Goal: Use online tool/utility

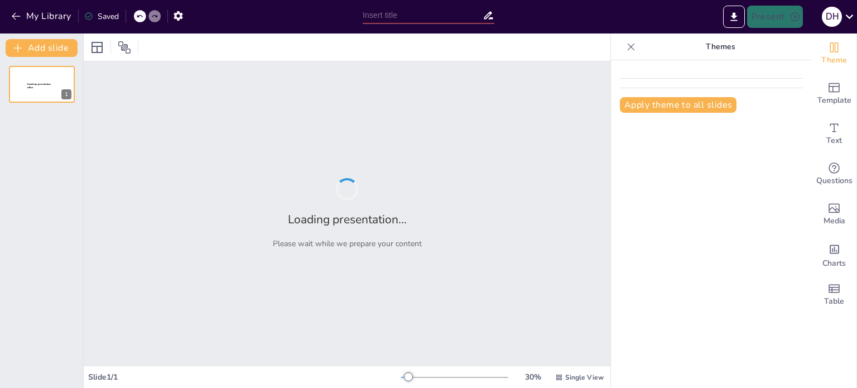
type input "Metodologías Participativas en la Prevención de Embarazos en Jóvenes"
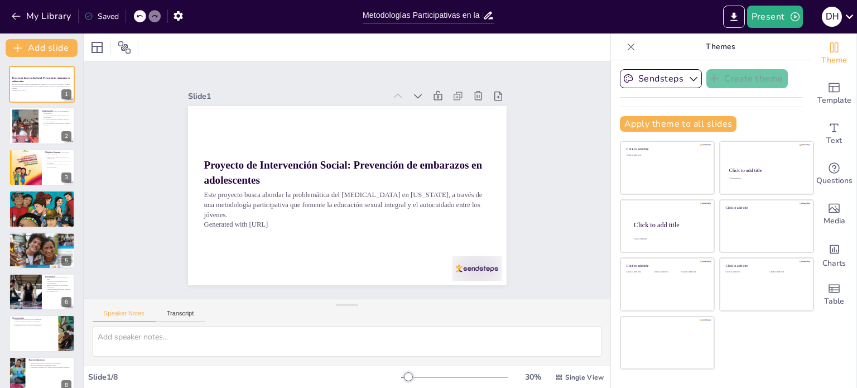
scroll to position [14, 0]
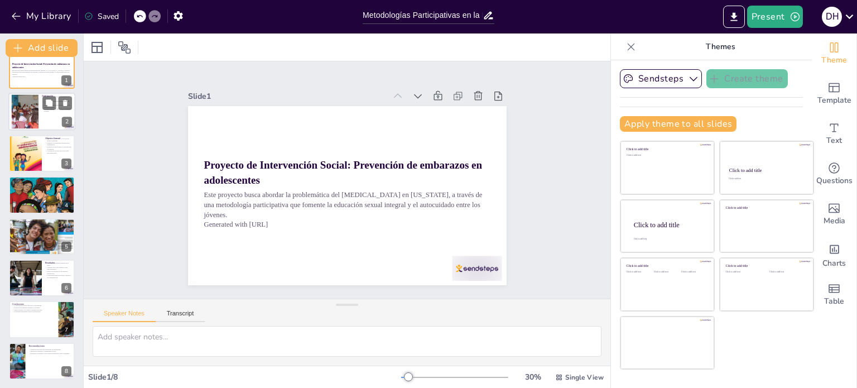
click at [48, 111] on p "El acceso limitado a anticonceptivos aumenta el riesgo." at bounding box center [57, 110] width 30 height 4
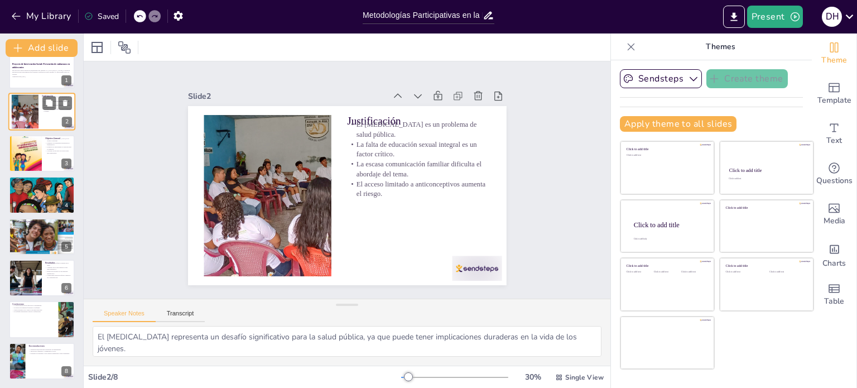
scroll to position [0, 0]
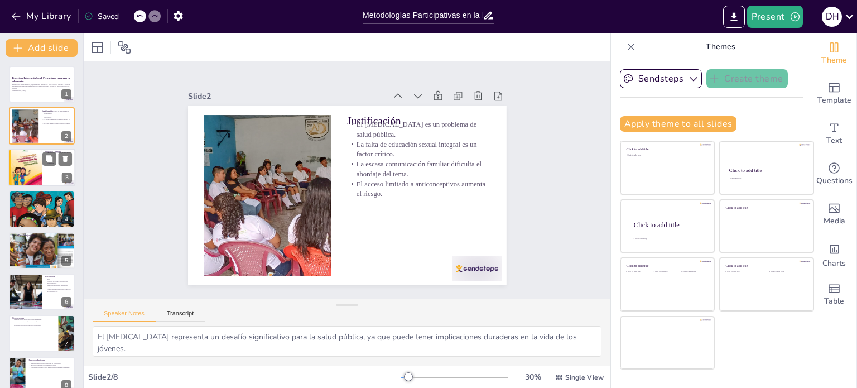
click at [40, 156] on div at bounding box center [24, 167] width 33 height 45
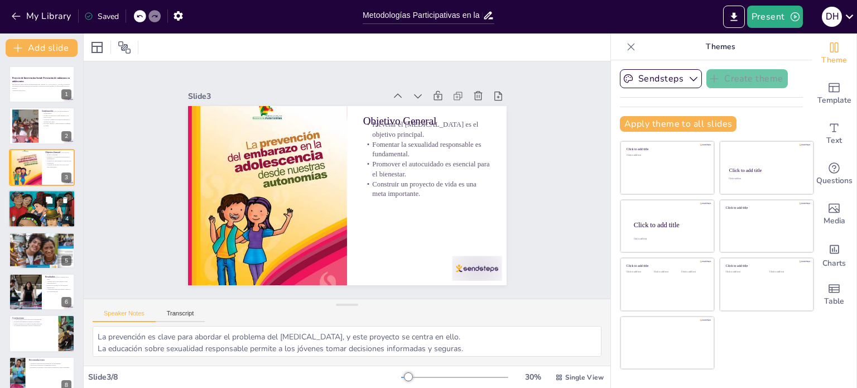
click at [33, 206] on div at bounding box center [41, 208] width 67 height 89
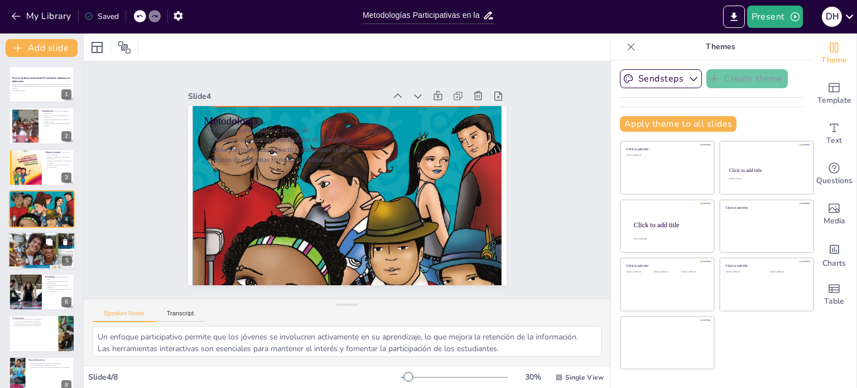
click at [30, 247] on div at bounding box center [42, 251] width 68 height 38
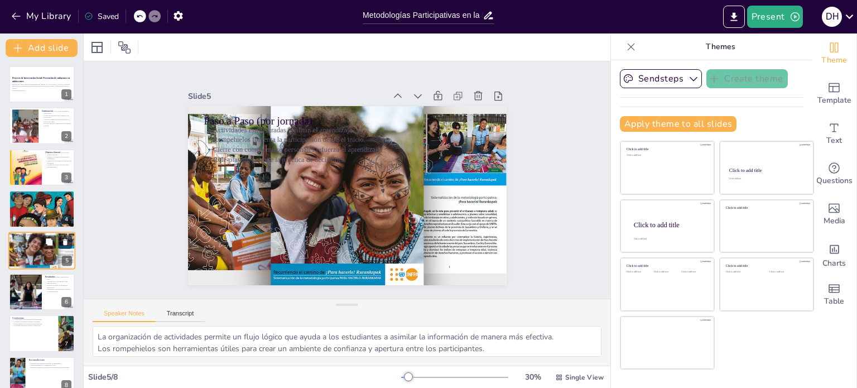
scroll to position [15, 0]
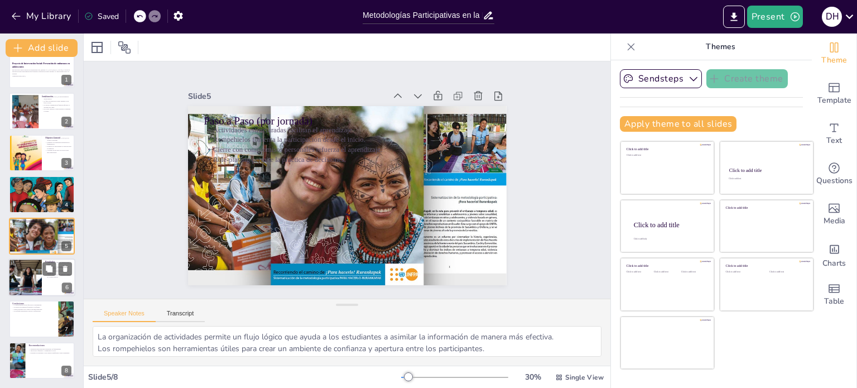
click at [35, 281] on div at bounding box center [25, 277] width 68 height 38
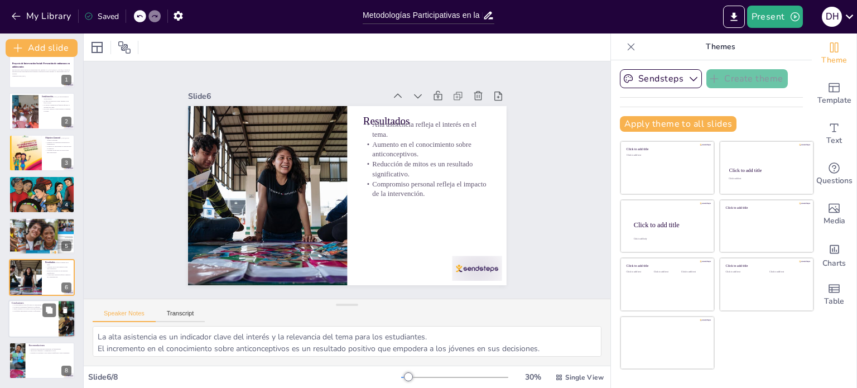
click at [29, 310] on p "El enfoque participativo motiva a reflexionar." at bounding box center [34, 311] width 44 height 2
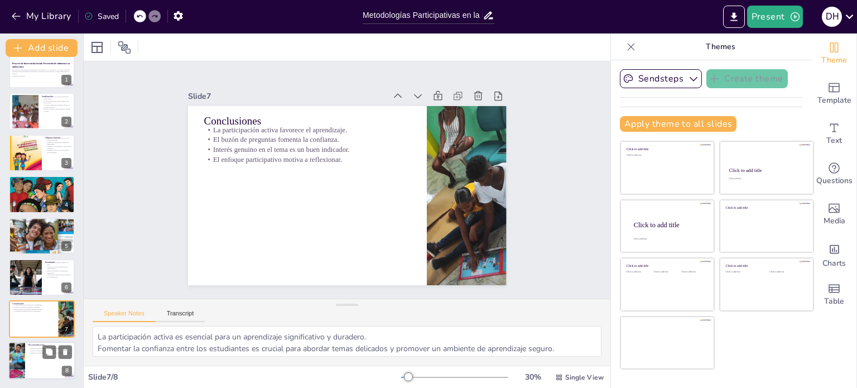
click at [23, 352] on div at bounding box center [16, 361] width 57 height 38
type textarea "Las intervenciones periódicas garantizan que la información se mantenga fresca …"
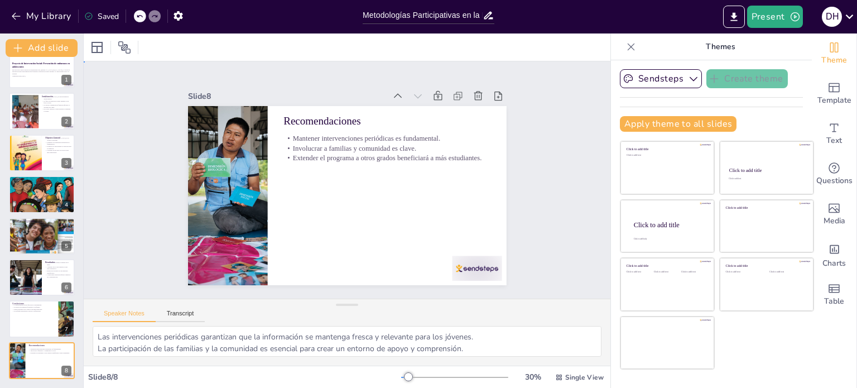
click at [235, 283] on div "Slide 1 Proyecto de Intervención Social: Prevención de embarazos en adolescente…" at bounding box center [347, 180] width 549 height 291
click at [643, 76] on button "Sendsteps" at bounding box center [661, 78] width 82 height 19
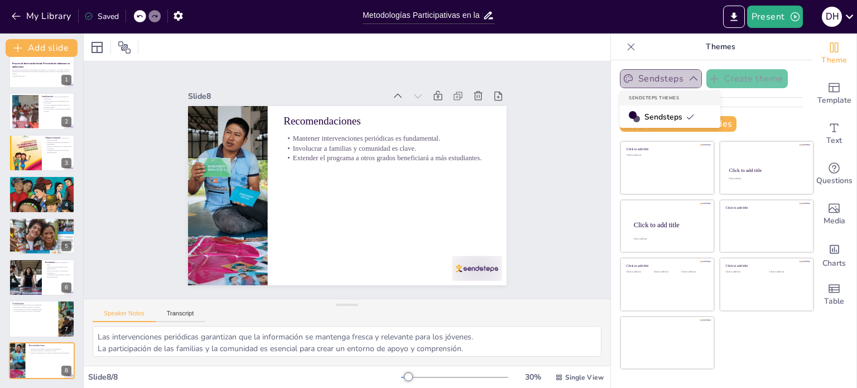
click at [688, 80] on icon "button" at bounding box center [693, 78] width 11 height 11
click at [636, 116] on div "Sendsteps" at bounding box center [670, 116] width 100 height 22
click at [688, 80] on icon "button" at bounding box center [693, 78] width 11 height 11
click at [623, 75] on icon "button" at bounding box center [628, 78] width 11 height 11
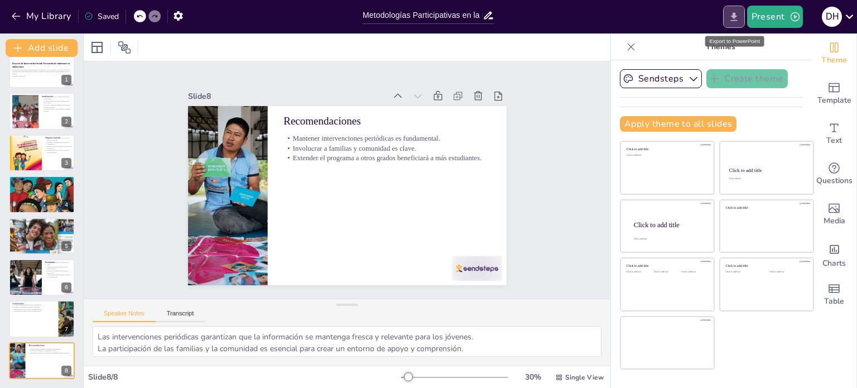
click at [738, 17] on icon "Export to PowerPoint" at bounding box center [734, 17] width 12 height 12
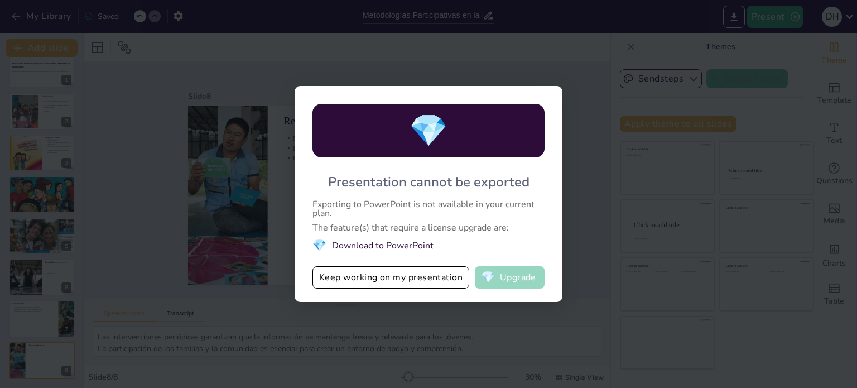
click at [510, 274] on button "💎 Upgrade" at bounding box center [510, 277] width 70 height 22
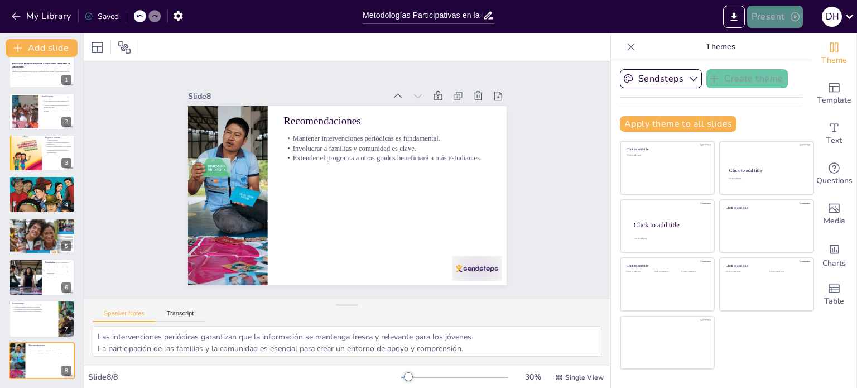
click at [795, 18] on icon "button" at bounding box center [795, 16] width 11 height 11
